Goal: Task Accomplishment & Management: Use online tool/utility

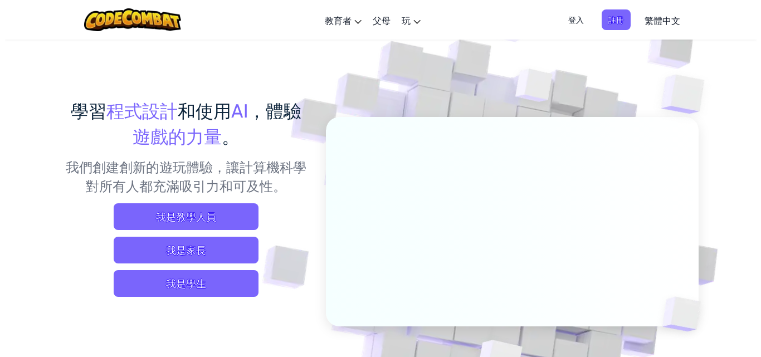
scroll to position [56, 0]
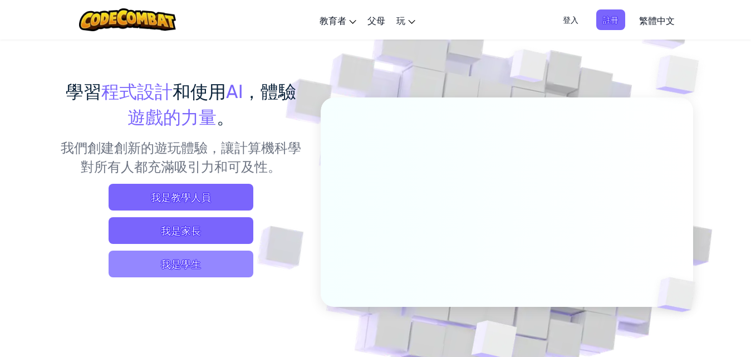
click at [195, 267] on span "我是學生" at bounding box center [181, 264] width 145 height 27
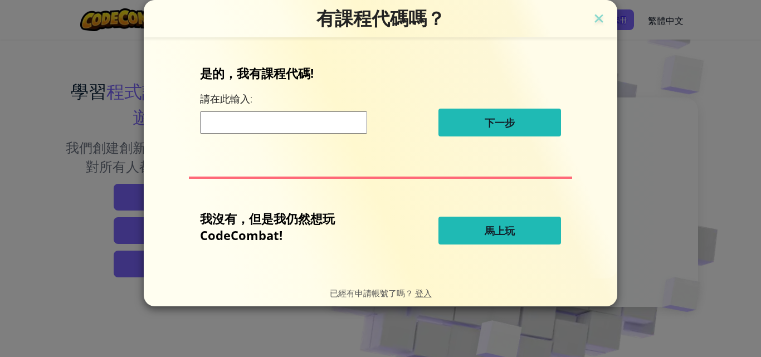
click at [499, 236] on span "馬上玩" at bounding box center [499, 230] width 30 height 13
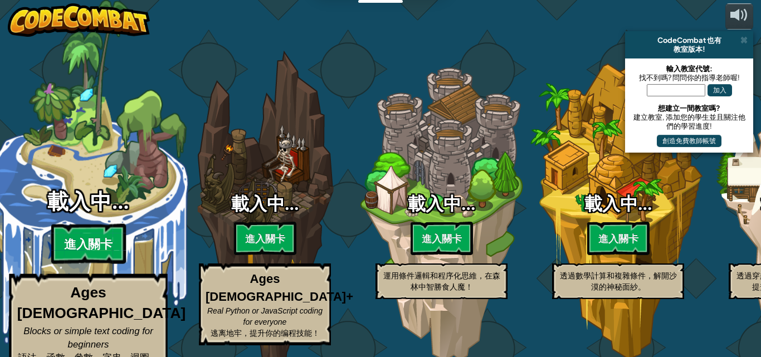
select select "zh-HANT"
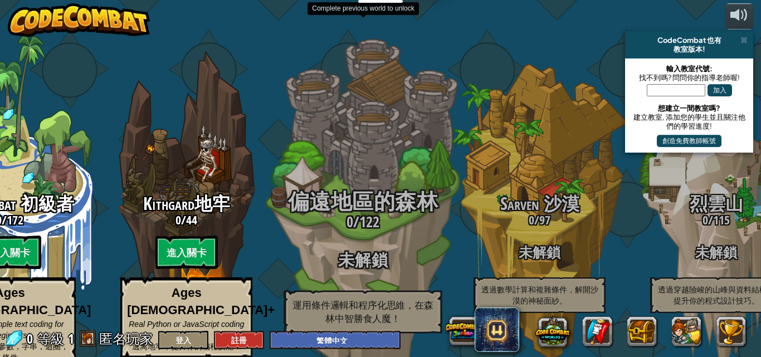
click at [391, 226] on div "偏遠地區的森林 0 / 122 未解鎖 運用條件邏輯和程序化思維，在森林中智勝食人魔！" at bounding box center [363, 261] width 212 height 143
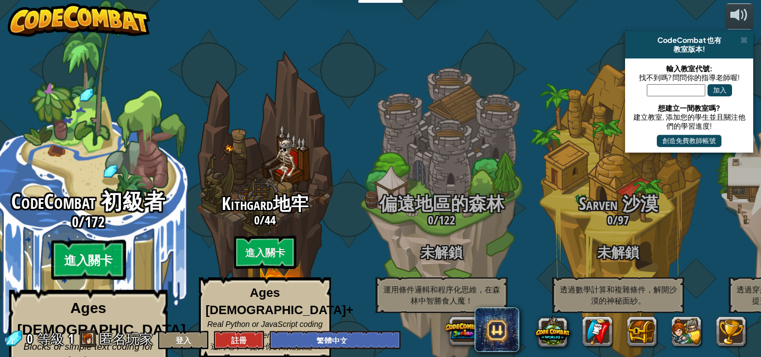
click at [70, 251] on btn "進入關卡" at bounding box center [88, 260] width 75 height 40
select select "zh-HANT"
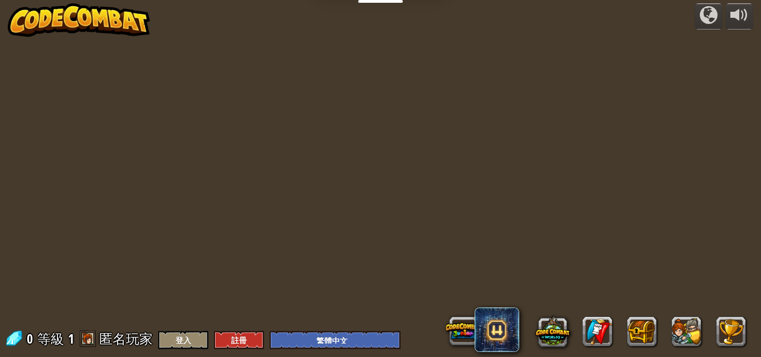
select select "zh-HANT"
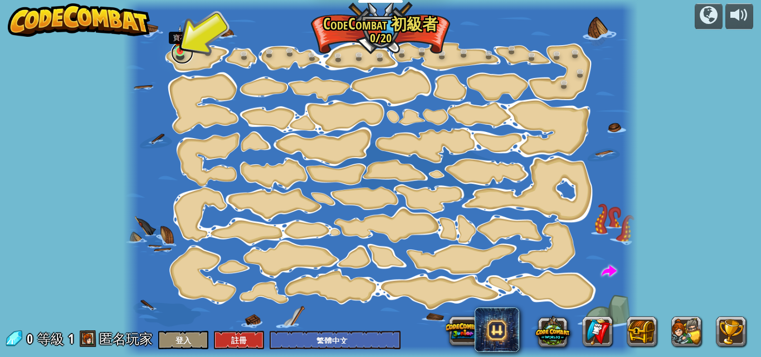
click at [171, 51] on link at bounding box center [182, 53] width 22 height 22
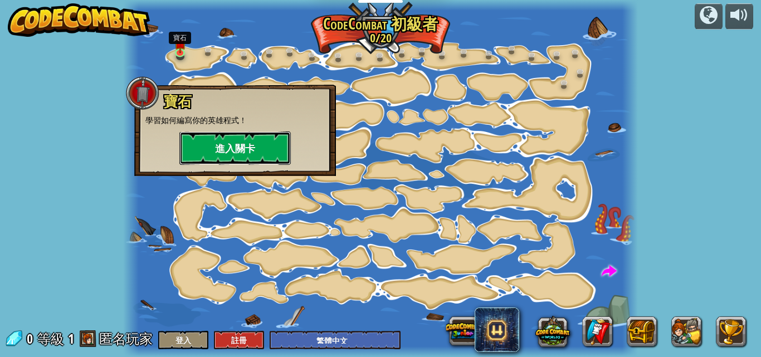
click at [222, 145] on button "進入關卡" at bounding box center [234, 147] width 111 height 33
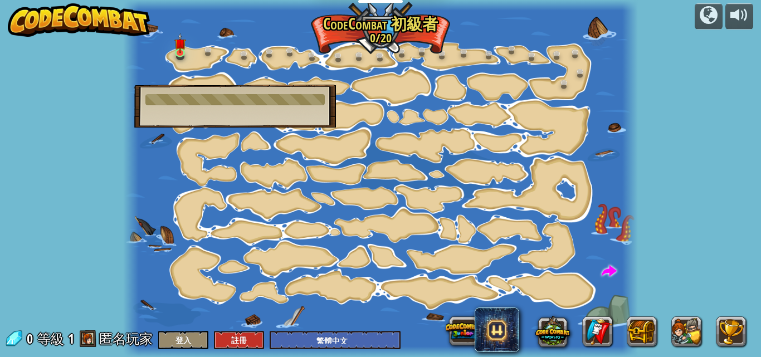
click at [454, 234] on div at bounding box center [380, 178] width 515 height 357
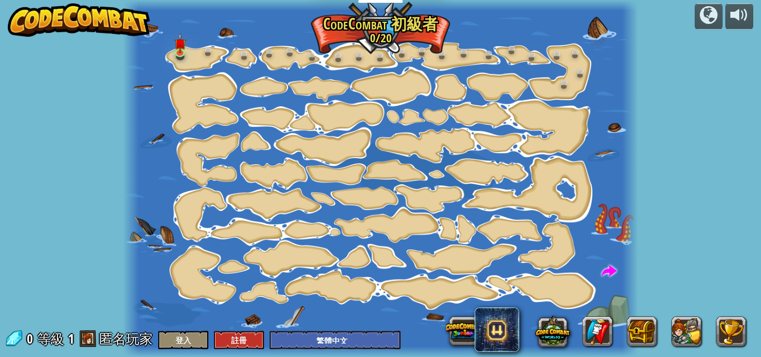
click at [454, 234] on div at bounding box center [380, 178] width 515 height 357
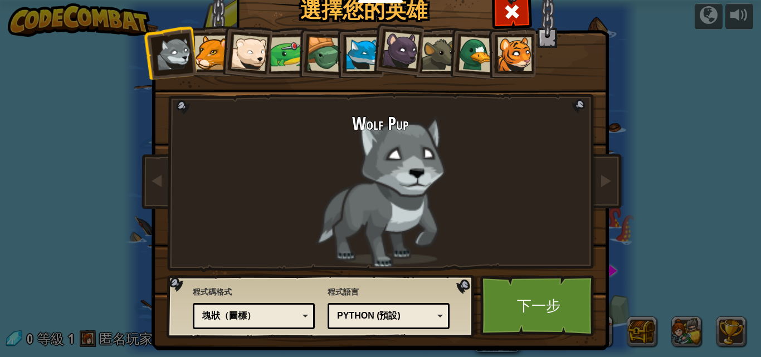
click at [337, 65] on li at bounding box center [359, 52] width 50 height 51
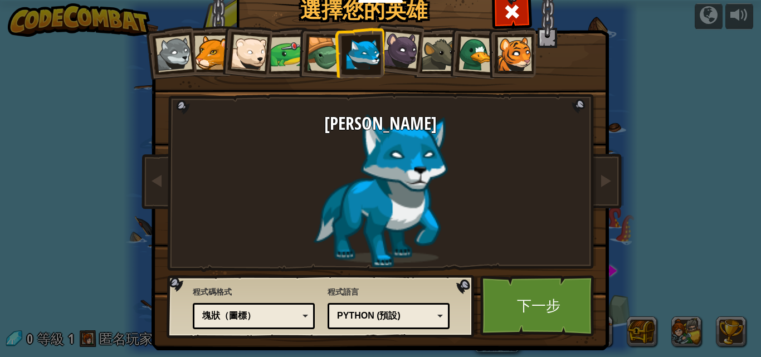
click at [422, 60] on div at bounding box center [439, 54] width 34 height 34
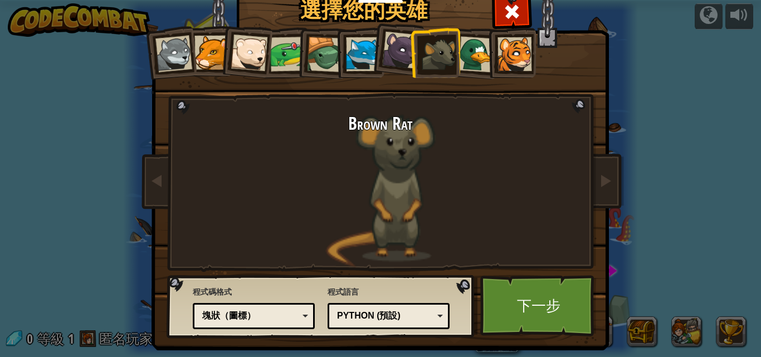
click at [473, 60] on div at bounding box center [476, 54] width 36 height 36
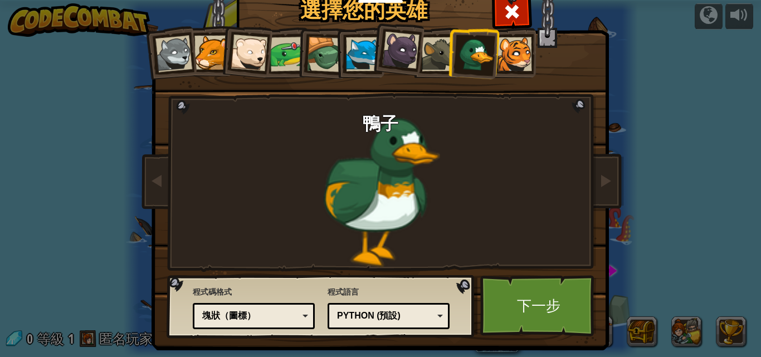
click at [513, 62] on div at bounding box center [514, 54] width 34 height 34
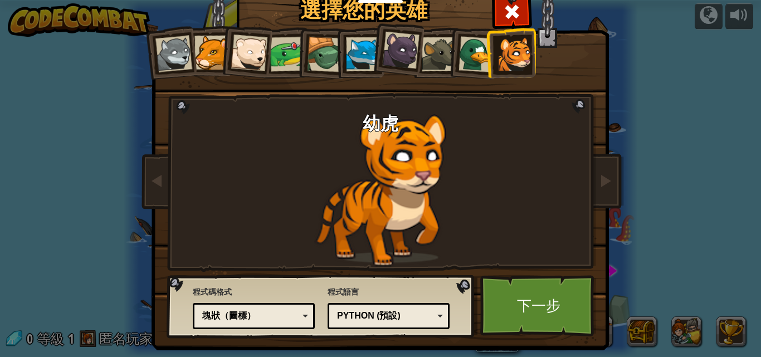
click at [389, 58] on div at bounding box center [400, 50] width 37 height 37
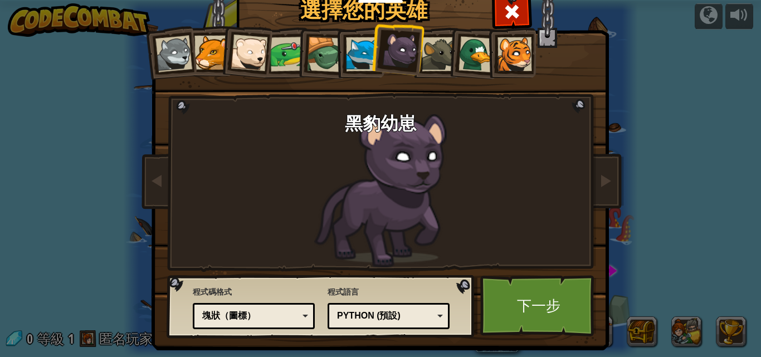
click at [320, 60] on div at bounding box center [325, 55] width 36 height 36
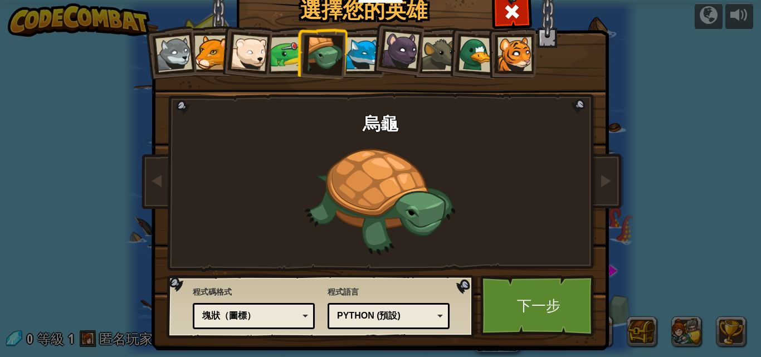
click at [295, 63] on li at bounding box center [321, 52] width 53 height 53
click at [286, 62] on div at bounding box center [287, 54] width 35 height 35
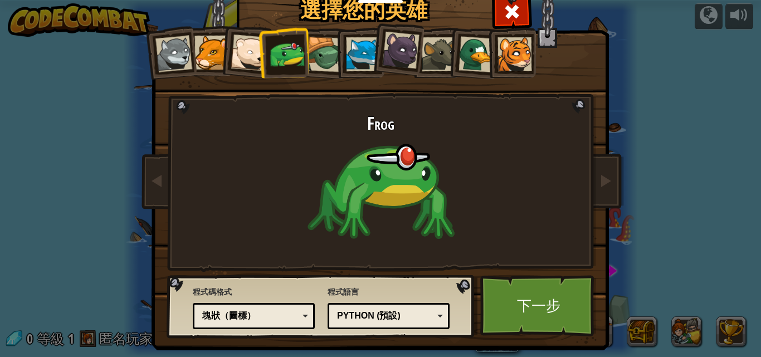
click at [258, 58] on li at bounding box center [283, 53] width 51 height 52
click at [232, 57] on div at bounding box center [249, 53] width 37 height 37
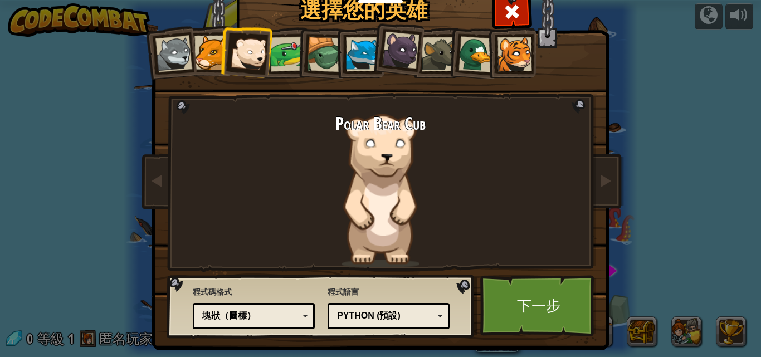
click at [197, 57] on div at bounding box center [211, 53] width 34 height 34
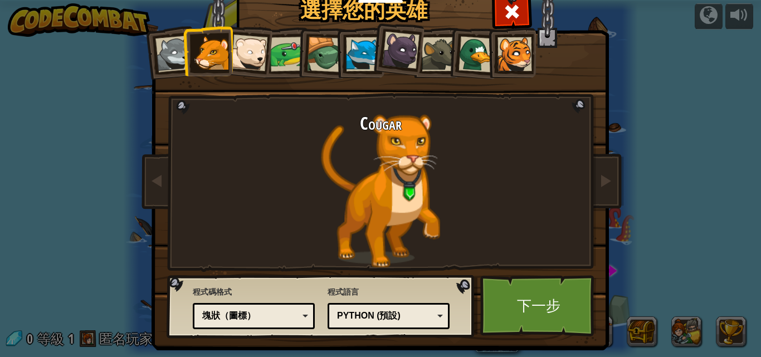
click at [441, 66] on div at bounding box center [439, 54] width 34 height 34
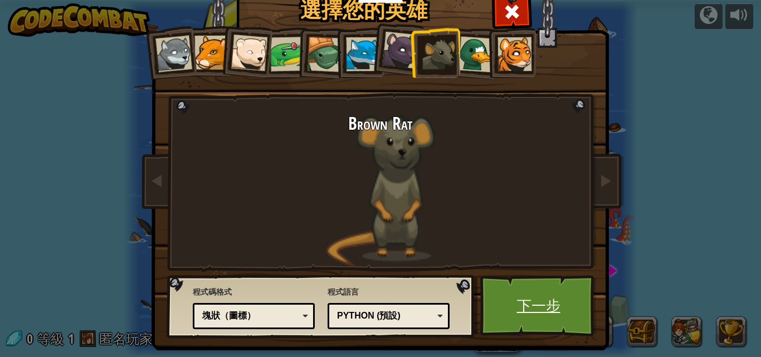
click at [513, 306] on link "下一步" at bounding box center [538, 305] width 116 height 61
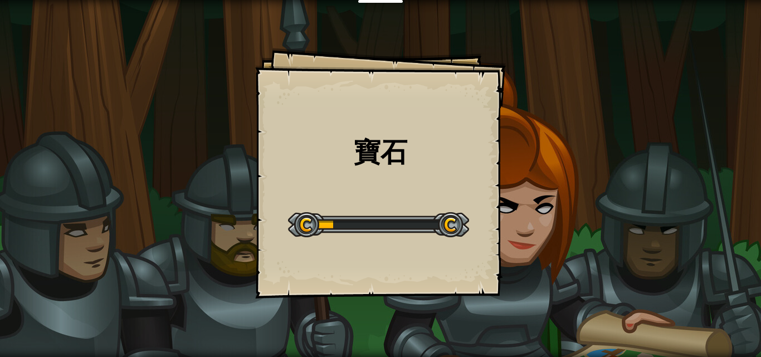
click at [435, 210] on div "Start Level" at bounding box center [378, 223] width 181 height 45
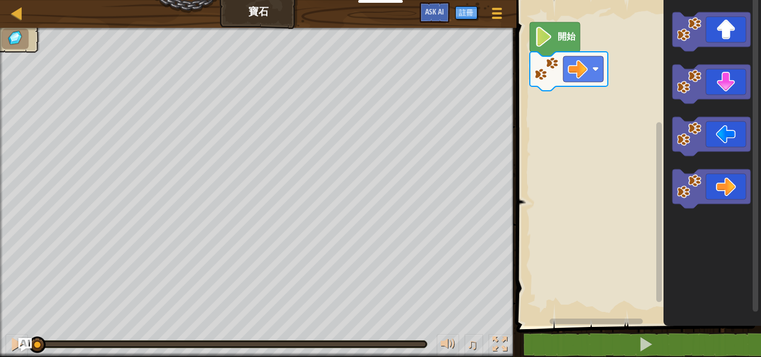
click at [561, 43] on icon "Blockly工作區" at bounding box center [555, 39] width 50 height 34
click at [434, 12] on span "Ask AI" at bounding box center [434, 11] width 19 height 11
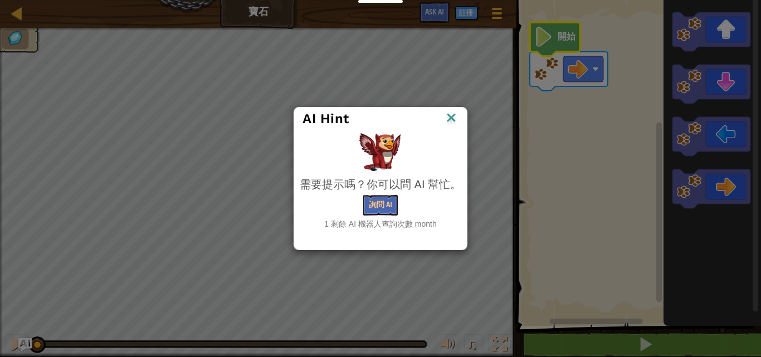
click at [455, 117] on img at bounding box center [451, 118] width 14 height 17
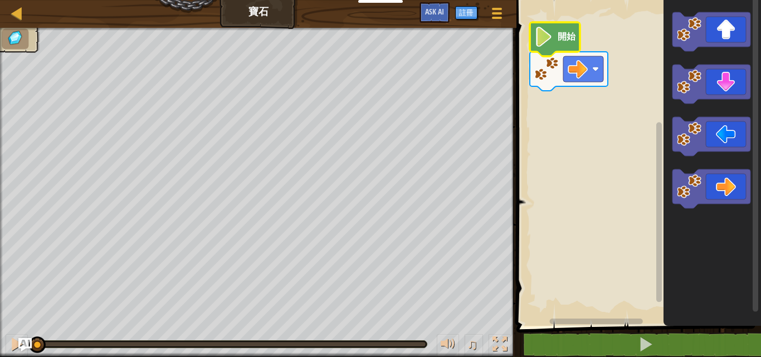
click at [653, 143] on rect "Blockly工作區" at bounding box center [637, 159] width 248 height 331
click at [570, 42] on icon "Blockly工作區" at bounding box center [555, 39] width 50 height 34
click at [560, 43] on icon "Blockly工作區" at bounding box center [555, 39] width 50 height 34
click at [558, 43] on icon "Blockly工作區" at bounding box center [555, 39] width 50 height 34
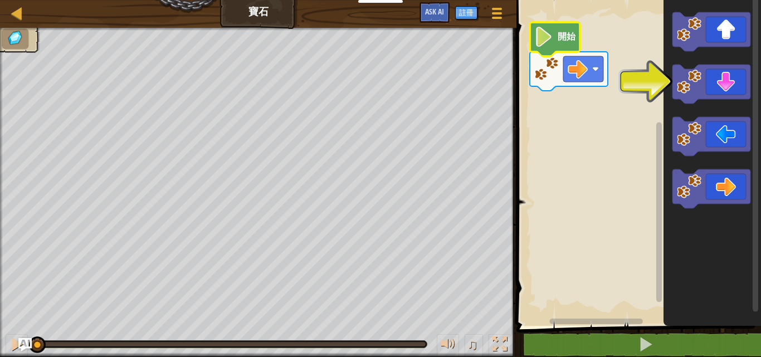
click at [558, 43] on icon "Blockly工作區" at bounding box center [555, 39] width 50 height 34
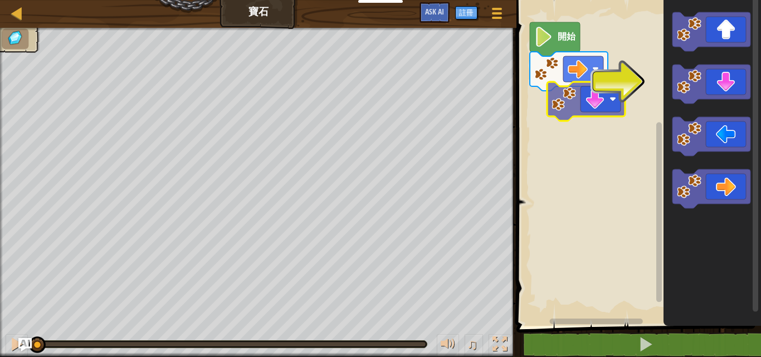
click at [589, 120] on div "開始" at bounding box center [637, 159] width 248 height 331
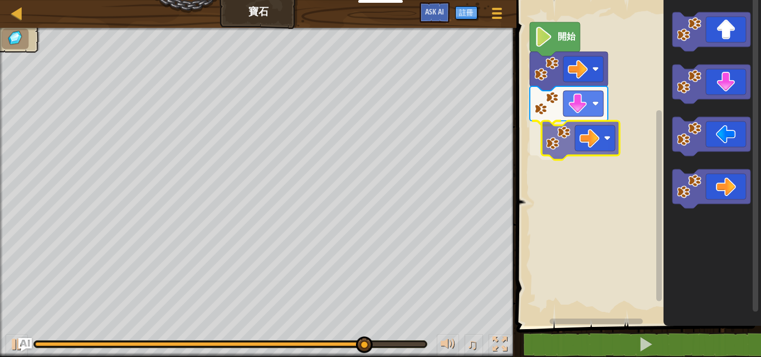
click at [586, 150] on div "開始" at bounding box center [637, 159] width 248 height 331
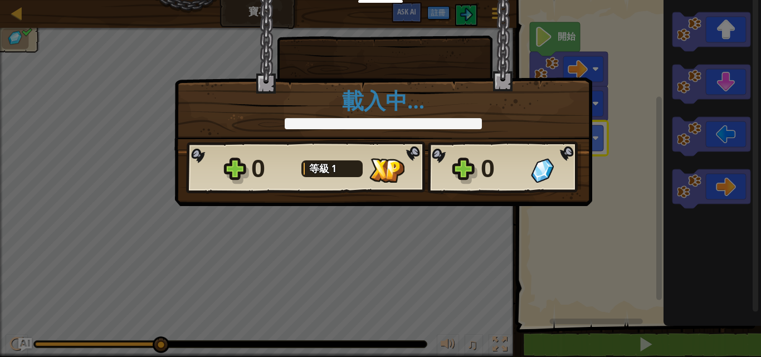
click at [356, 170] on div at bounding box center [331, 168] width 61 height 17
click at [440, 225] on div "× 這個關卡有多好玩? 載入中… Reticulating Splines... 載入中… 0 等級 1 0 想保存您的程式碼？建立一個免費帳號吧！ 保存進度…" at bounding box center [380, 178] width 761 height 357
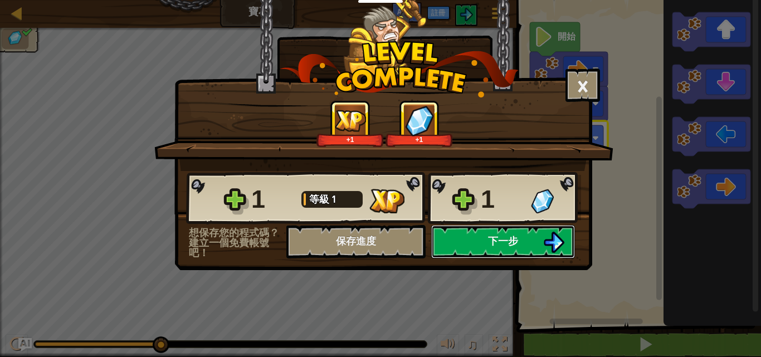
click at [518, 251] on button "下一步" at bounding box center [503, 241] width 144 height 33
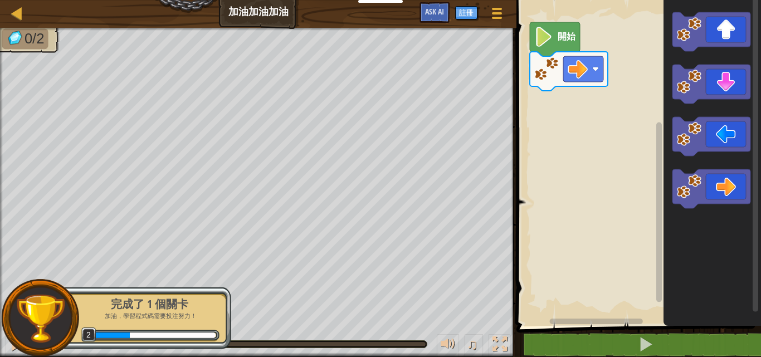
click at [538, 42] on image "Blockly工作區" at bounding box center [543, 37] width 19 height 20
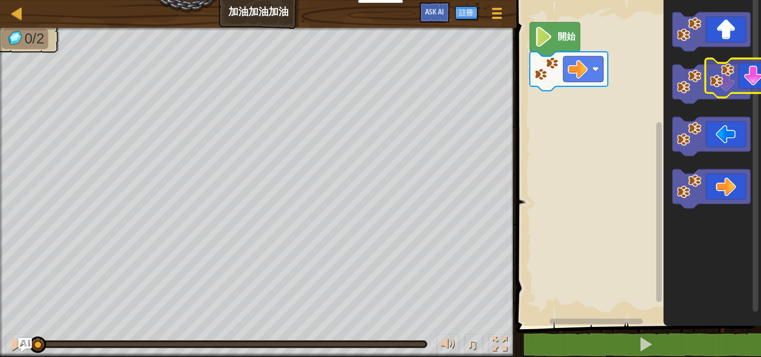
click at [751, 86] on icon "Blockly工作區" at bounding box center [711, 159] width 97 height 331
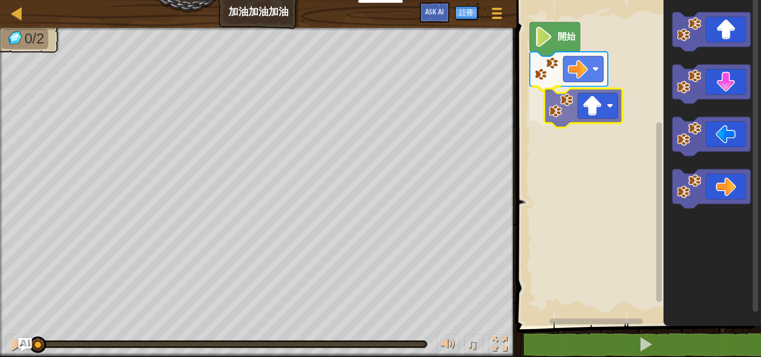
click at [584, 96] on div "開始" at bounding box center [637, 159] width 248 height 331
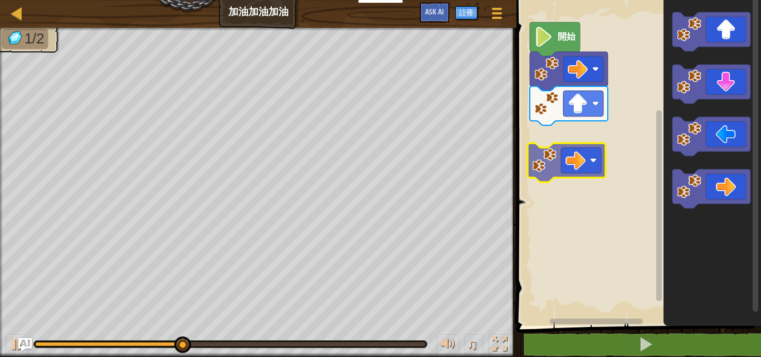
click at [581, 144] on div "開始" at bounding box center [637, 159] width 248 height 331
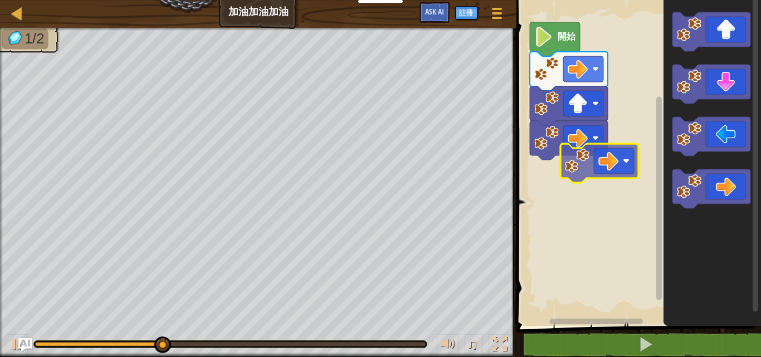
click at [552, 159] on div "開始" at bounding box center [637, 159] width 248 height 331
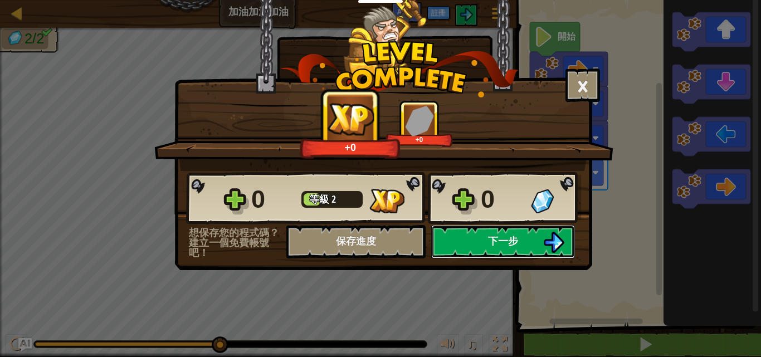
click at [511, 236] on span "下一步" at bounding box center [503, 241] width 30 height 14
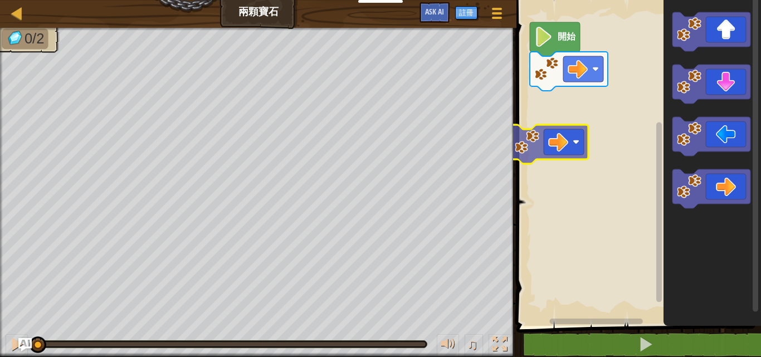
click at [558, 130] on div "開始" at bounding box center [637, 159] width 248 height 331
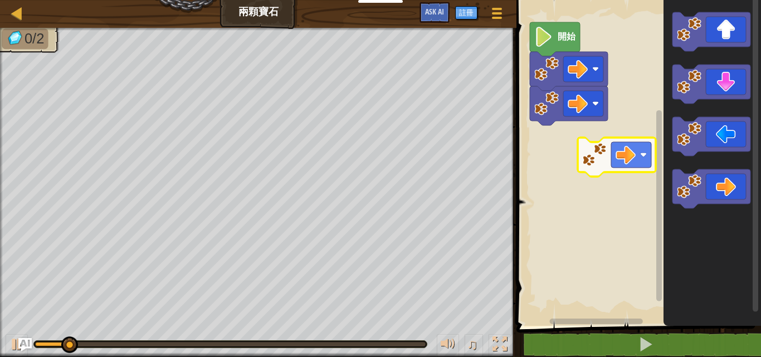
click at [579, 159] on div "開始" at bounding box center [637, 159] width 248 height 331
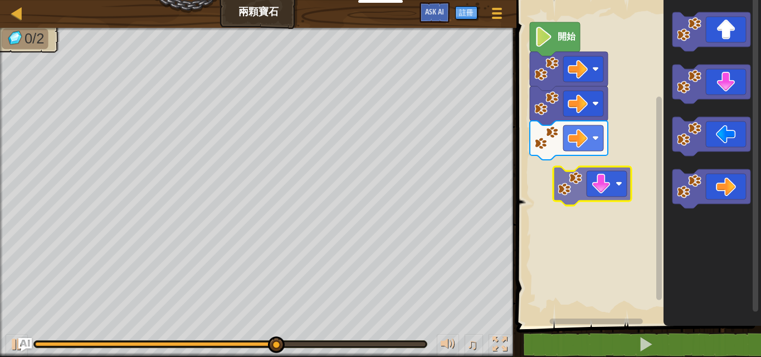
click at [561, 185] on div "開始" at bounding box center [637, 159] width 248 height 331
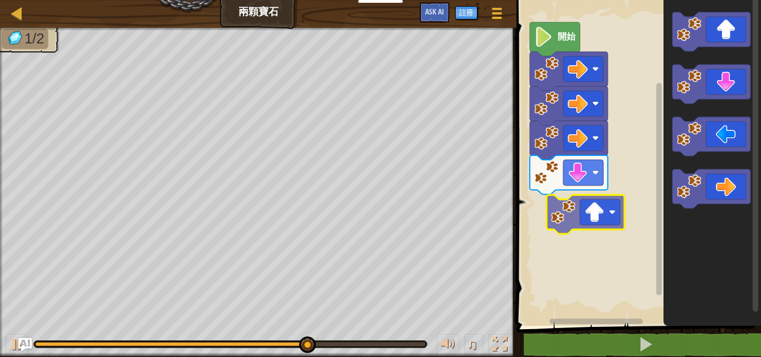
click at [590, 229] on div "開始" at bounding box center [637, 159] width 248 height 331
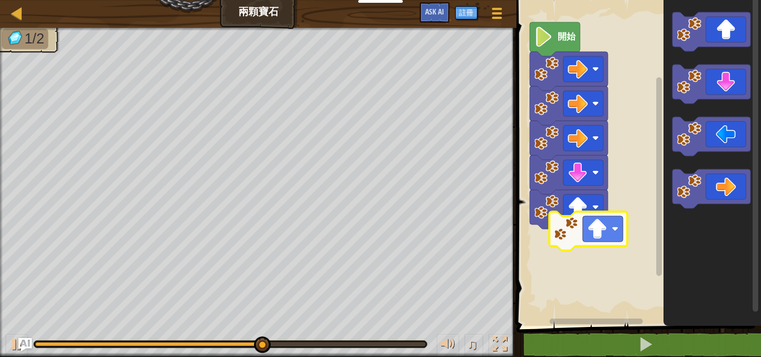
click at [571, 279] on div "開始" at bounding box center [637, 159] width 248 height 331
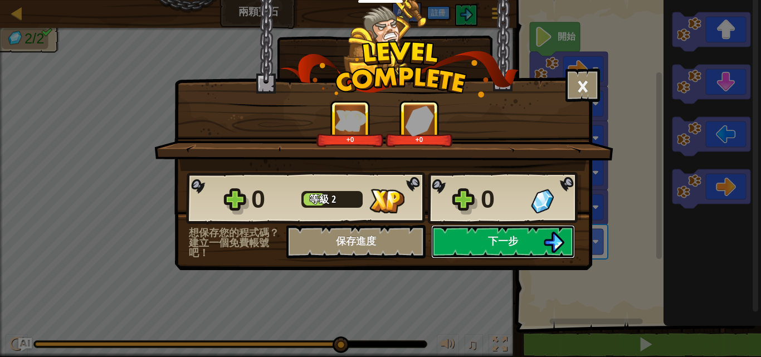
click at [505, 237] on span "下一步" at bounding box center [503, 241] width 30 height 14
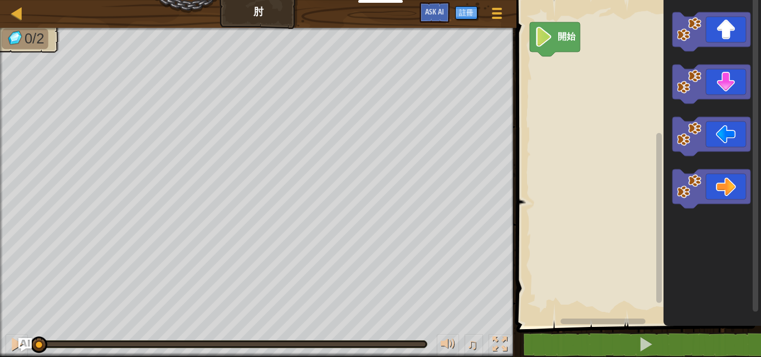
click at [245, 7] on div "地圖 肘 遊戲選單 註冊 Ask AI" at bounding box center [258, 14] width 516 height 28
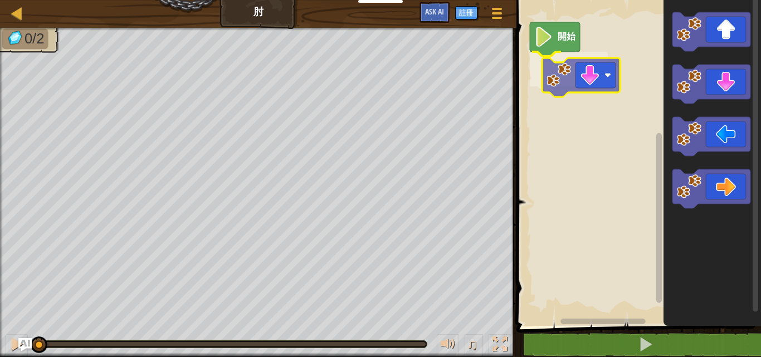
click at [580, 66] on div "開始" at bounding box center [637, 159] width 248 height 331
